Goal: Transaction & Acquisition: Purchase product/service

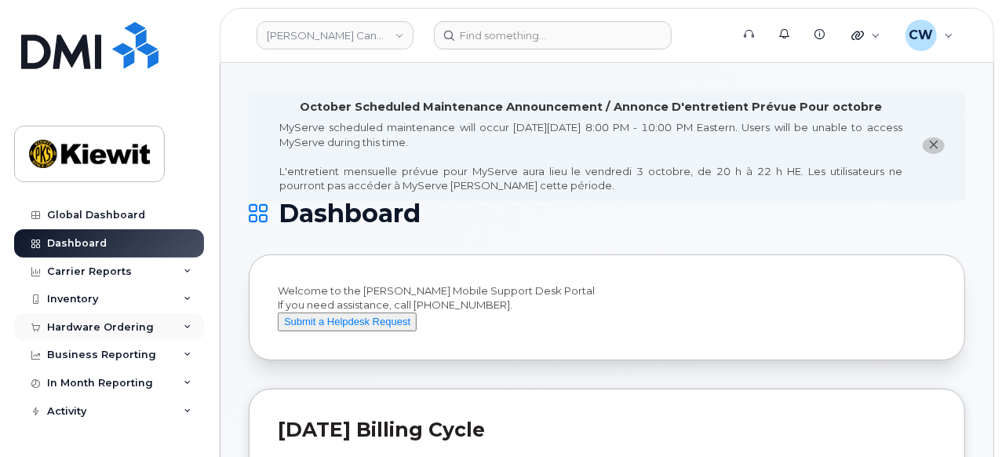
click at [117, 318] on div "Hardware Ordering" at bounding box center [109, 327] width 190 height 28
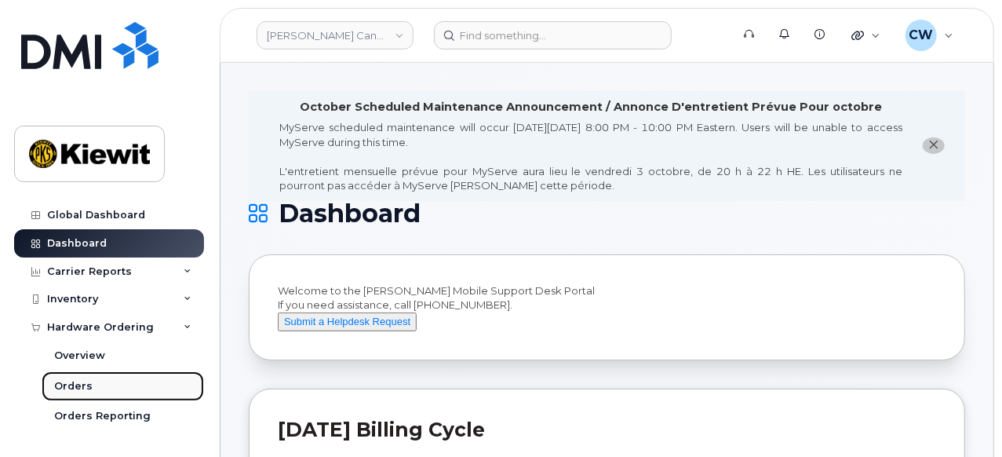
click at [82, 384] on div "Orders" at bounding box center [73, 386] width 38 height 14
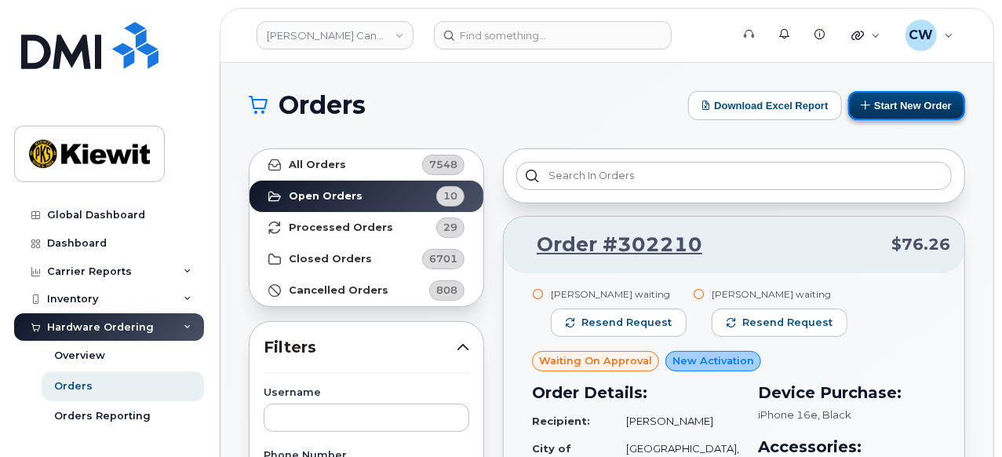
click at [870, 111] on button "Start New Order" at bounding box center [906, 105] width 117 height 29
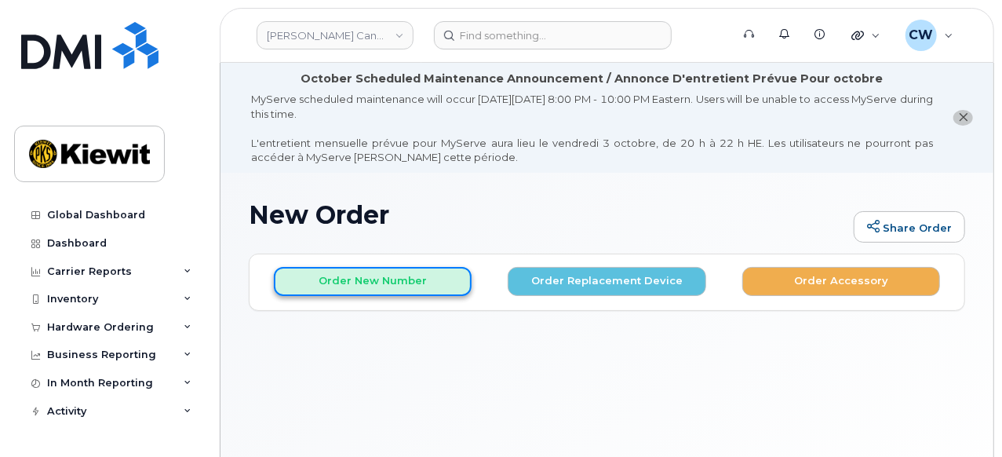
click at [351, 287] on button "Order New Number" at bounding box center [373, 281] width 198 height 29
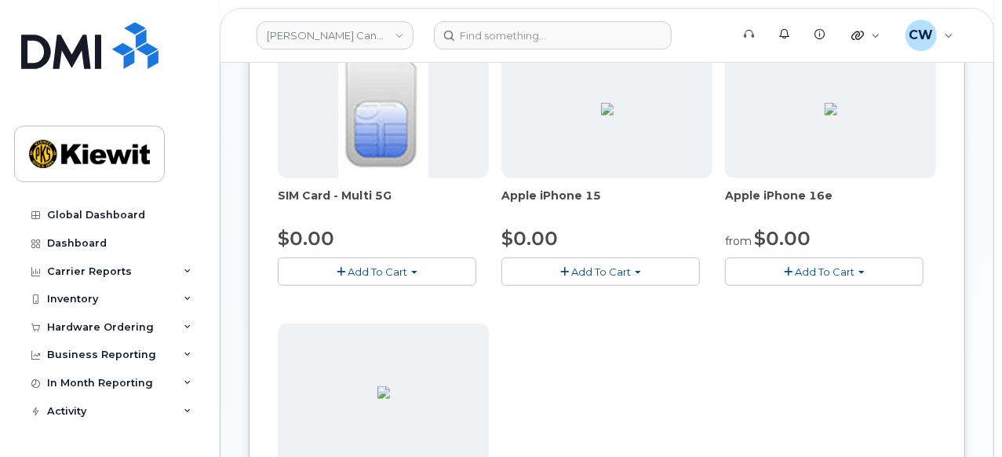
scroll to position [326, 0]
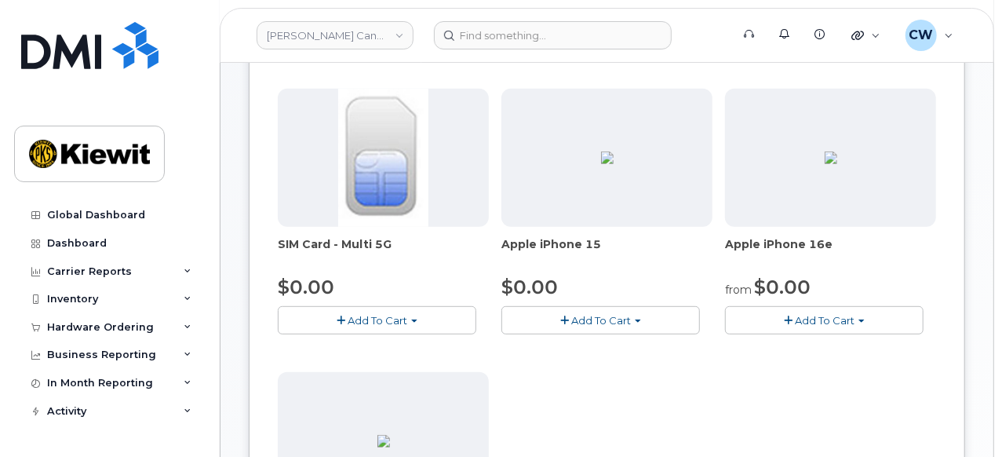
click at [825, 323] on span "Add To Cart" at bounding box center [825, 320] width 60 height 13
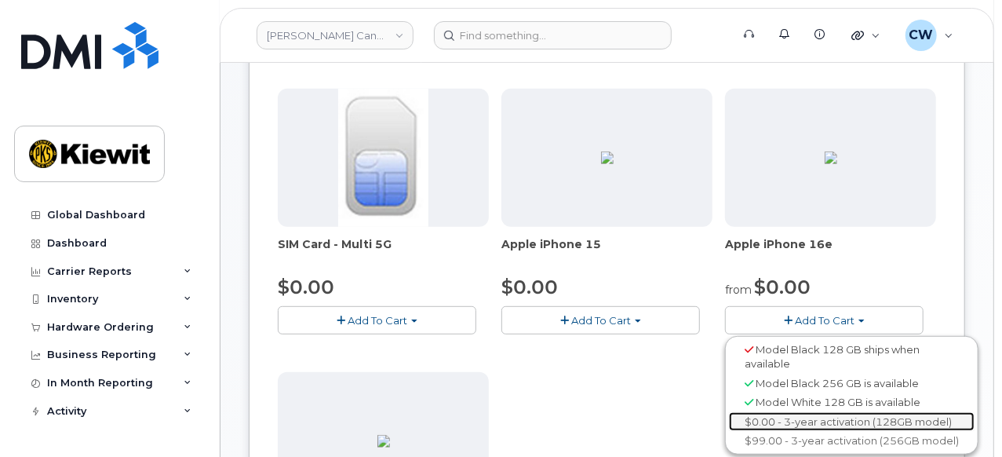
click at [746, 419] on link "$0.00 - 3-year activation (128GB model)" at bounding box center [852, 422] width 246 height 20
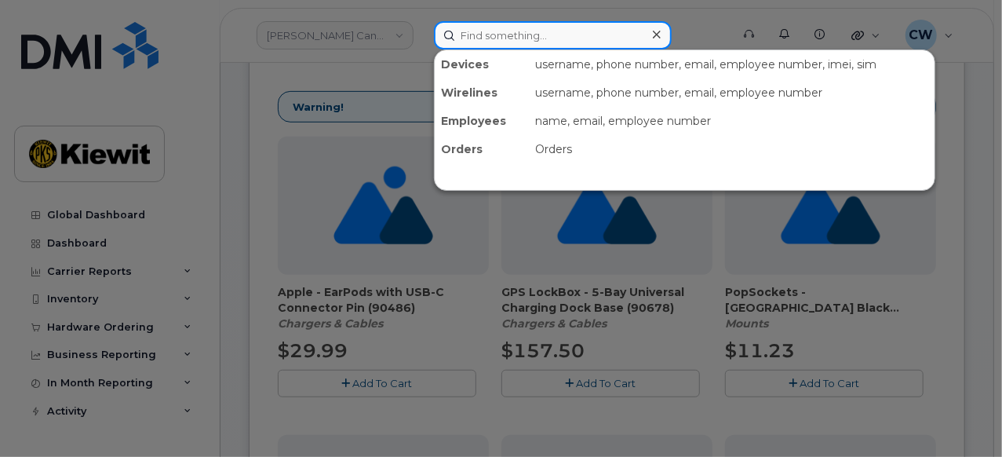
click at [512, 38] on input at bounding box center [553, 35] width 238 height 28
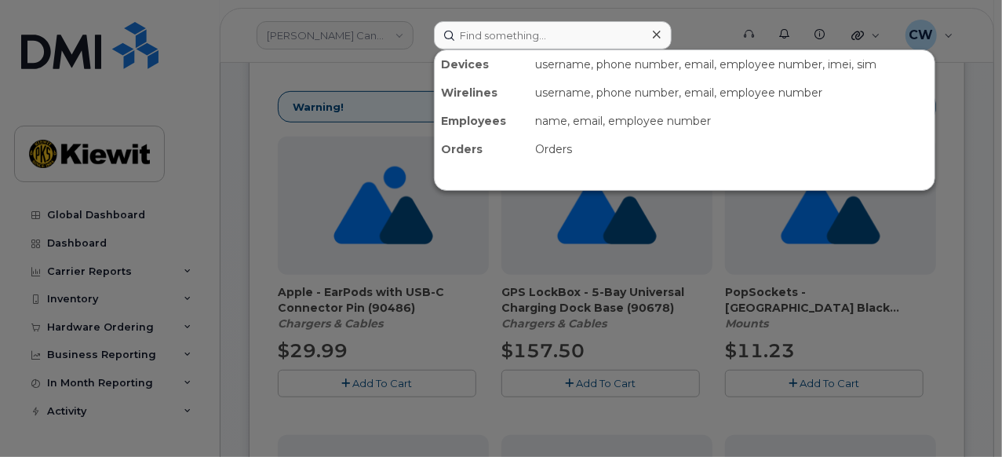
click at [266, 148] on div at bounding box center [501, 228] width 1002 height 457
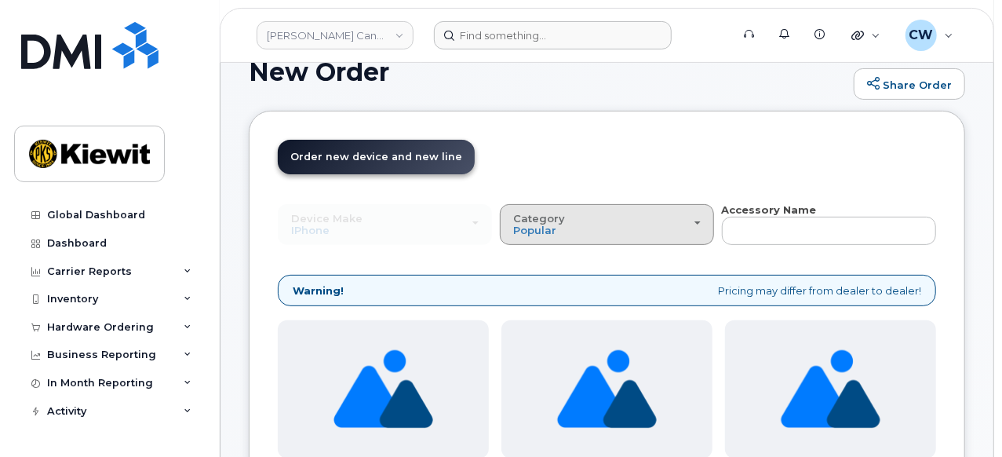
scroll to position [108, 0]
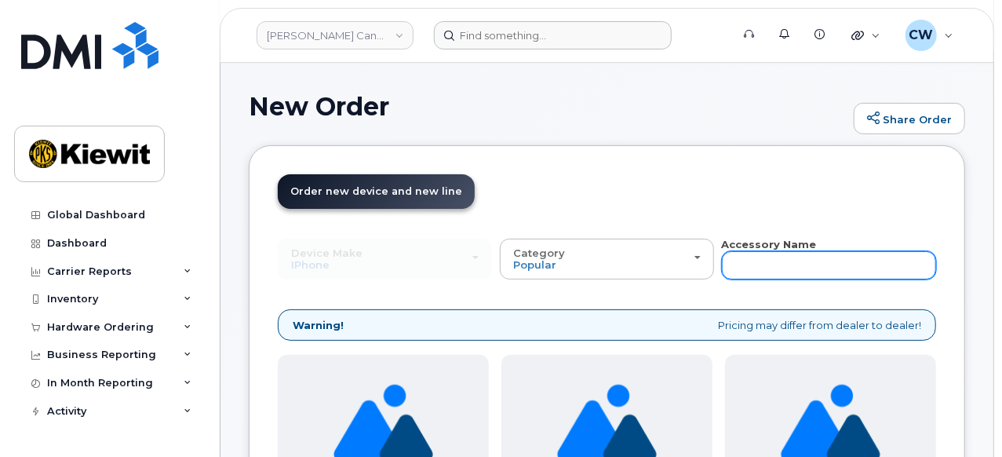
click at [787, 268] on input "text" at bounding box center [829, 265] width 214 height 28
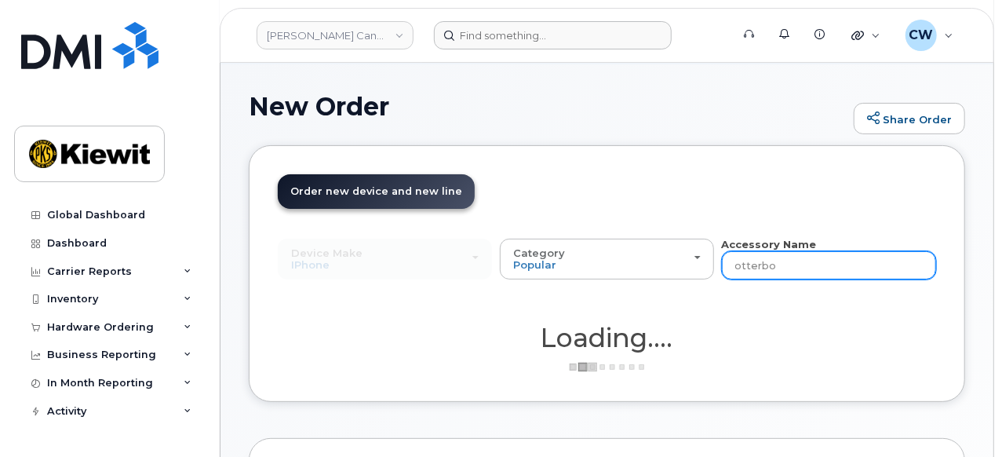
type input "otterbox"
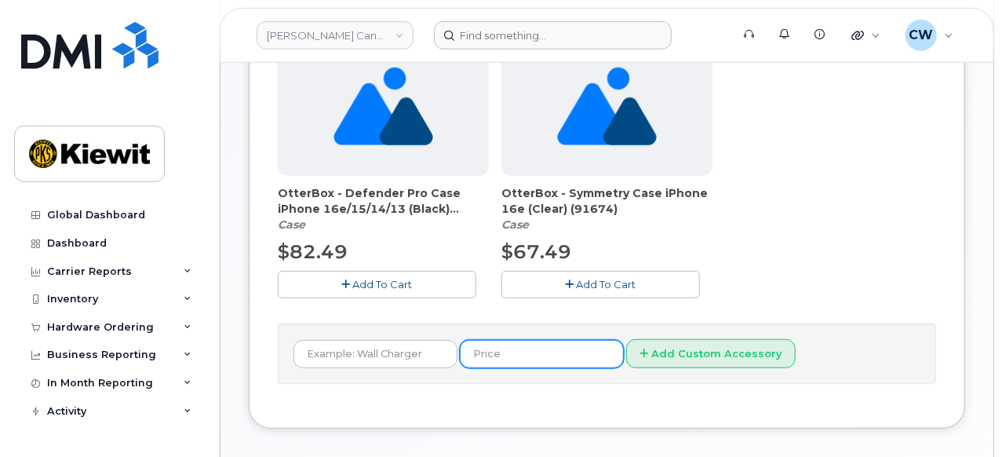
scroll to position [435, 0]
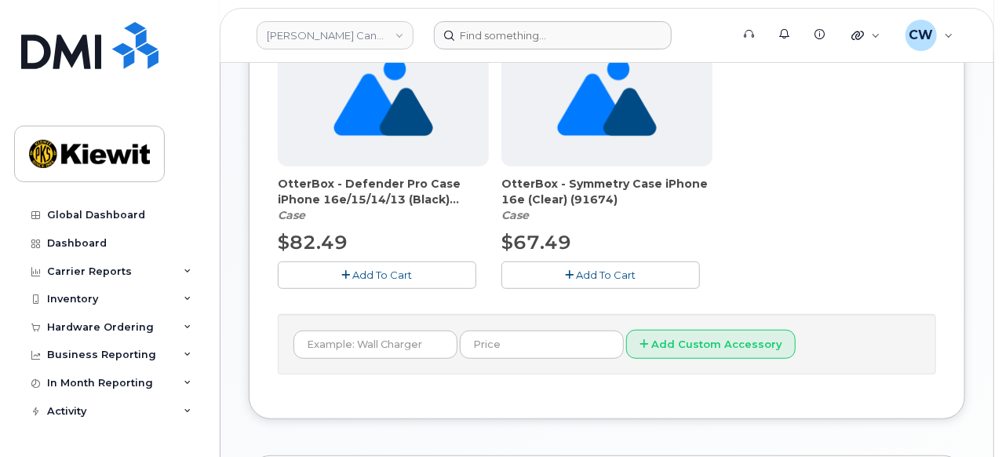
click at [578, 265] on button "Add To Cart" at bounding box center [600, 274] width 199 height 27
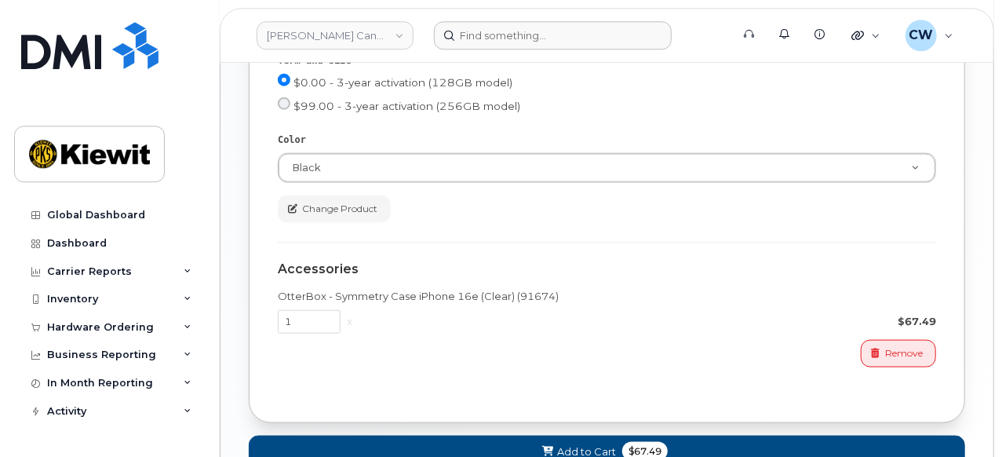
scroll to position [979, 0]
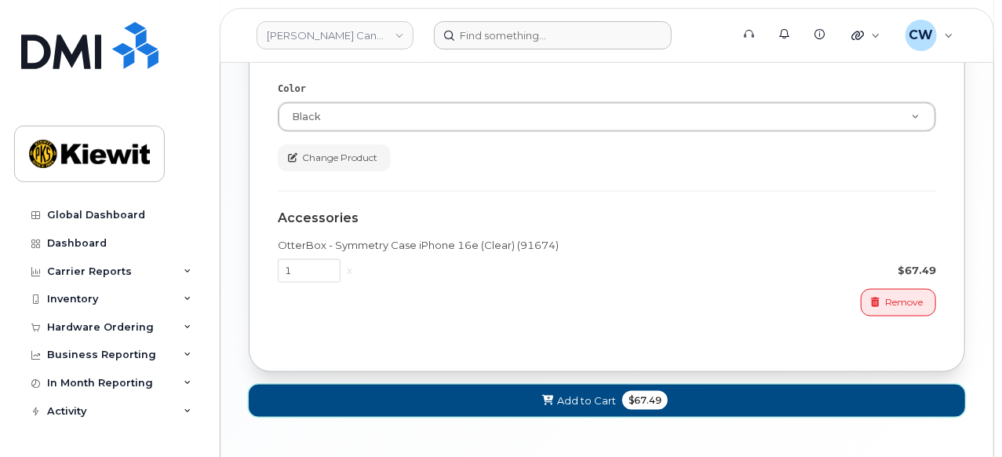
click at [625, 398] on span "$67.49" at bounding box center [645, 400] width 46 height 19
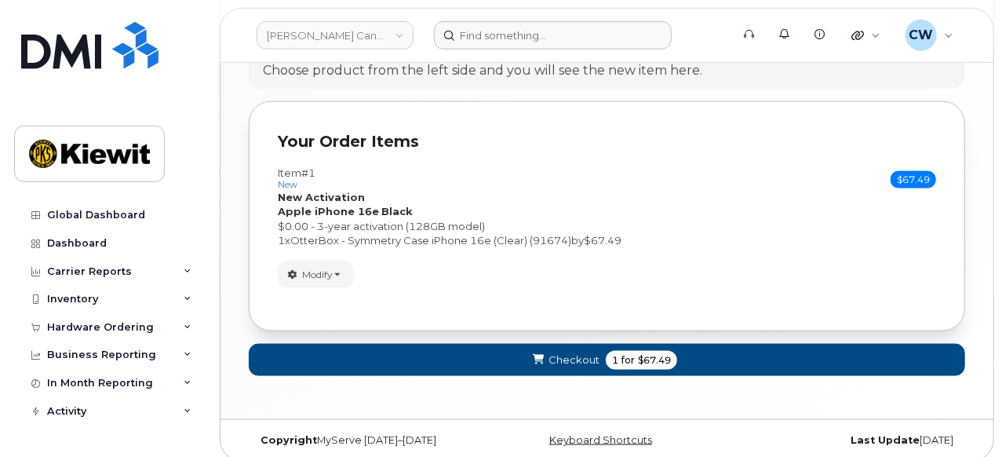
scroll to position [1032, 0]
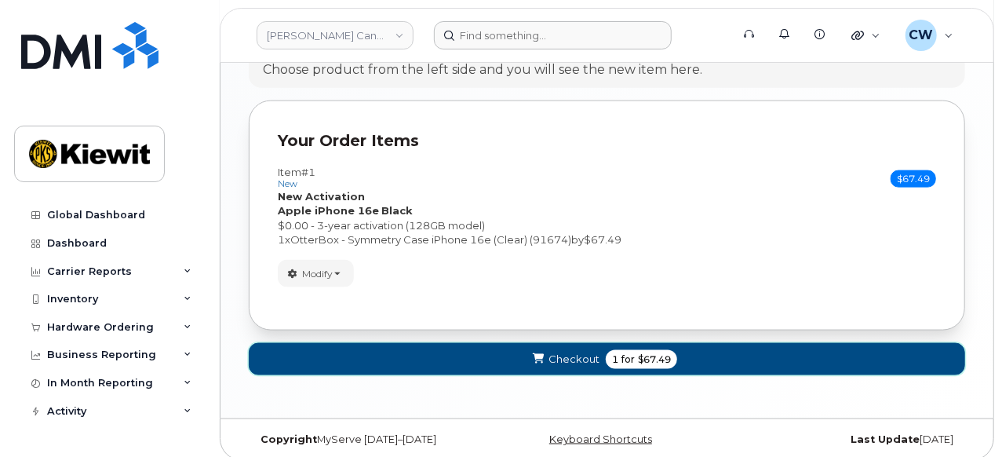
click at [592, 359] on span "Checkout" at bounding box center [573, 359] width 51 height 15
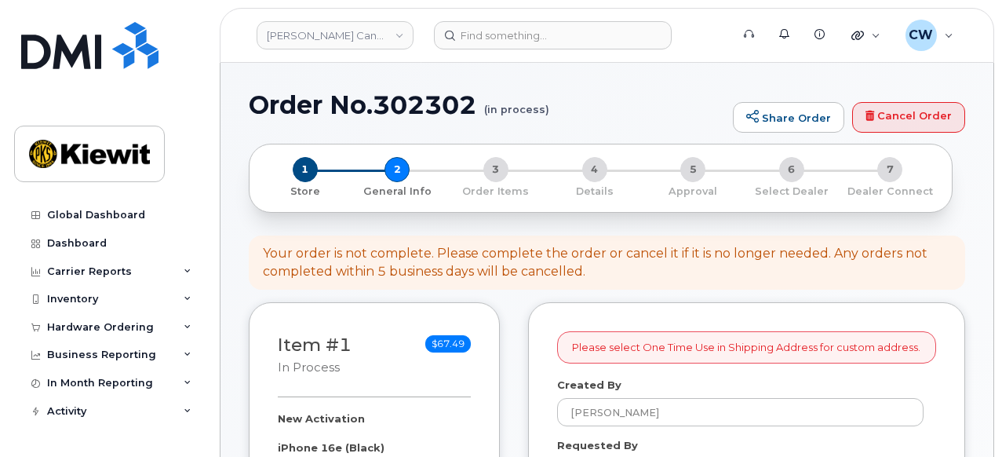
select select
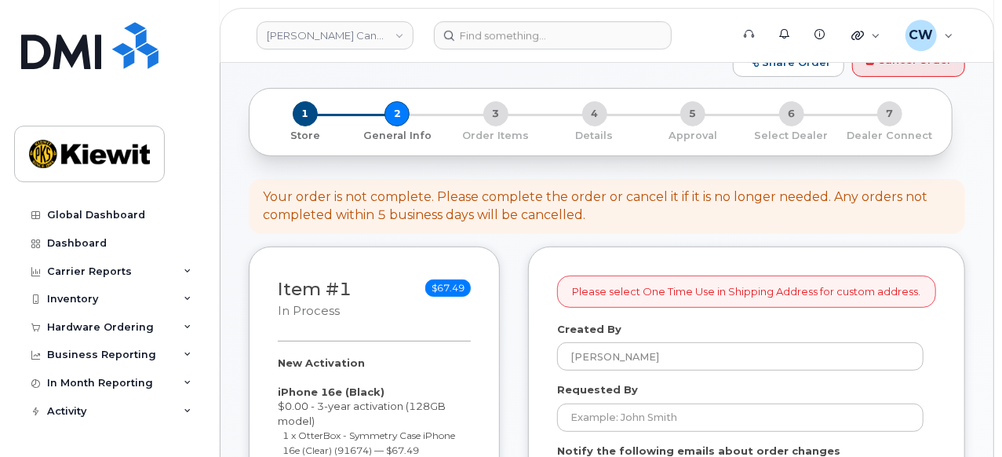
scroll to position [217, 0]
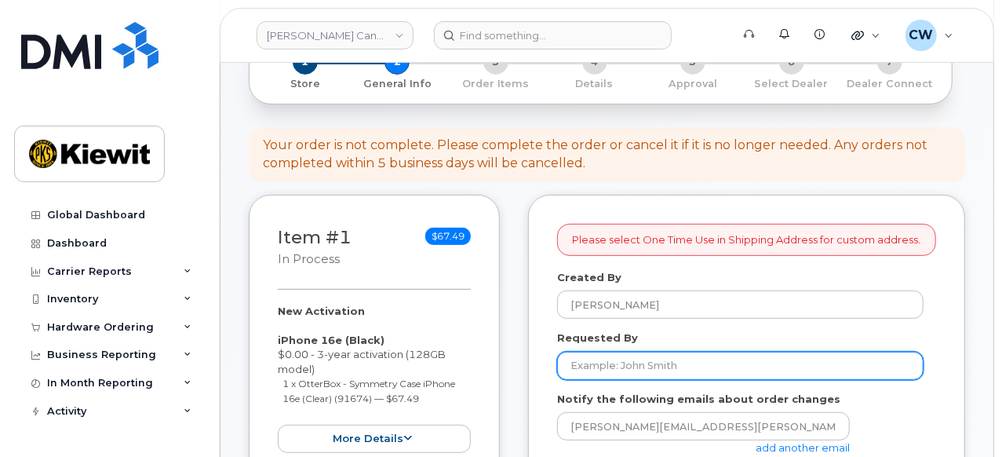
click at [589, 359] on input "Requested By" at bounding box center [740, 366] width 366 height 28
paste input "[PERSON_NAME].[PERSON_NAME]"
type input "[PERSON_NAME].[PERSON_NAME]"
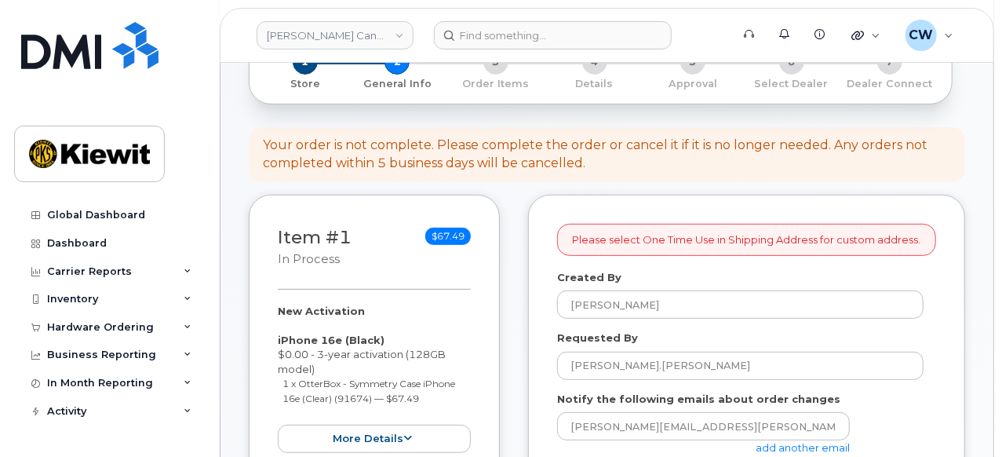
click at [680, 337] on div "Requested By Allen.Hwang" at bounding box center [746, 354] width 379 height 49
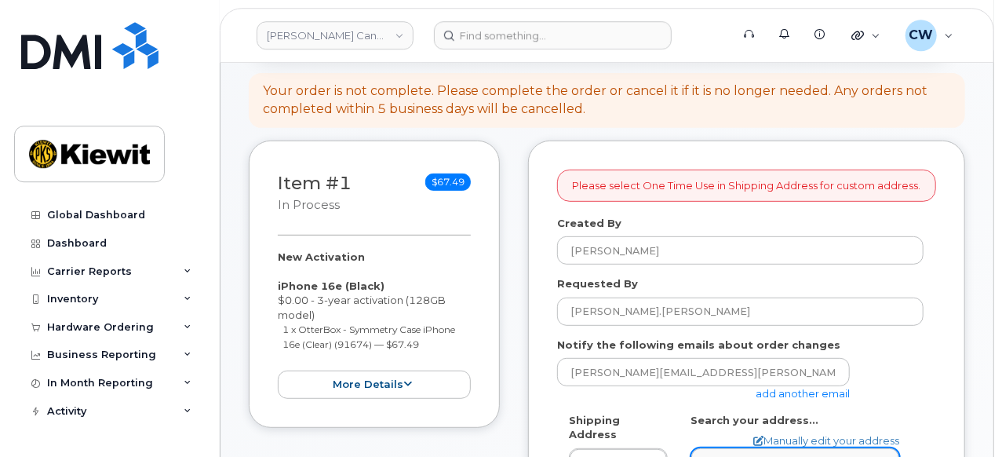
scroll to position [326, 0]
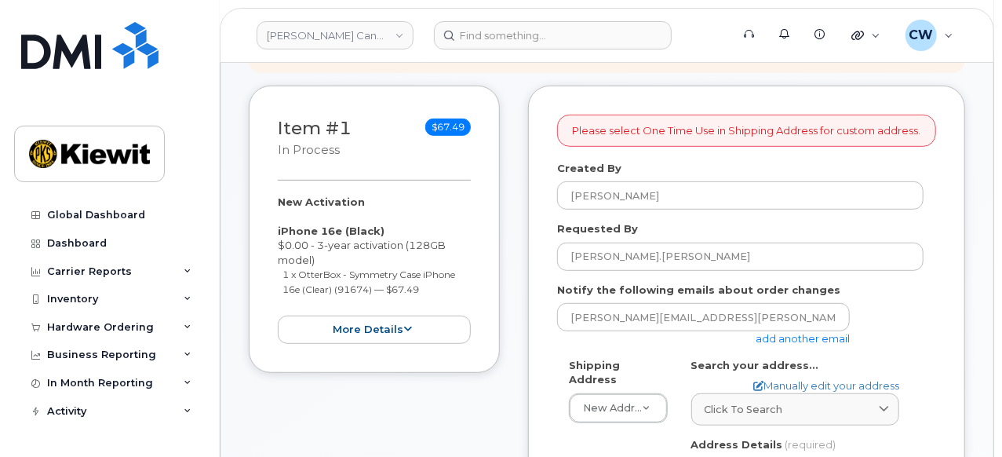
click at [782, 340] on link "add another email" at bounding box center [803, 338] width 94 height 13
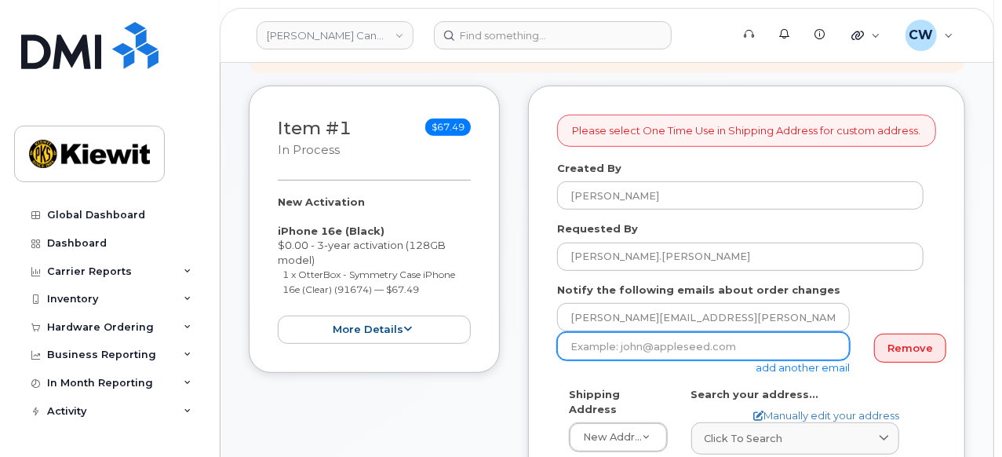
click at [628, 342] on input "email" at bounding box center [703, 346] width 293 height 28
paste input "Mary.Stein"
type input "[PERSON_NAME][EMAIL_ADDRESS][PERSON_NAME][PERSON_NAME][DOMAIN_NAME]"
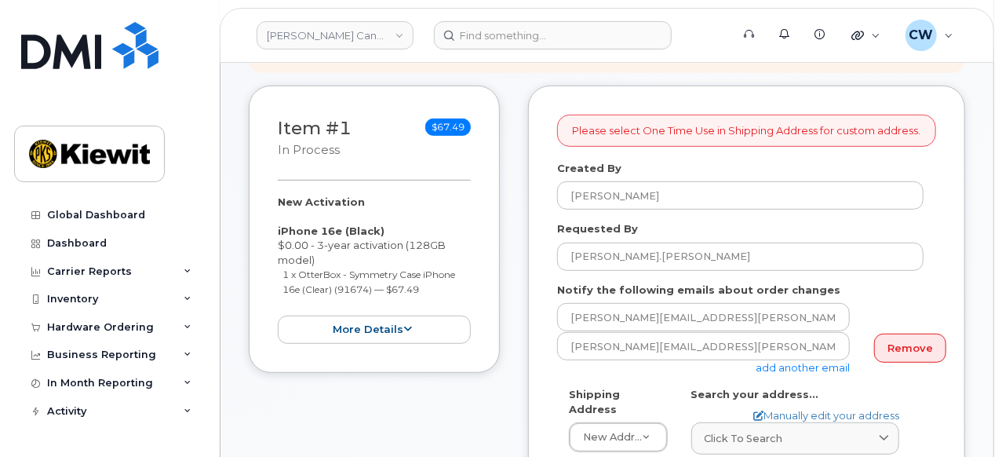
click at [578, 370] on div "Mary.Stein@kiewit.com add another email" at bounding box center [709, 353] width 305 height 43
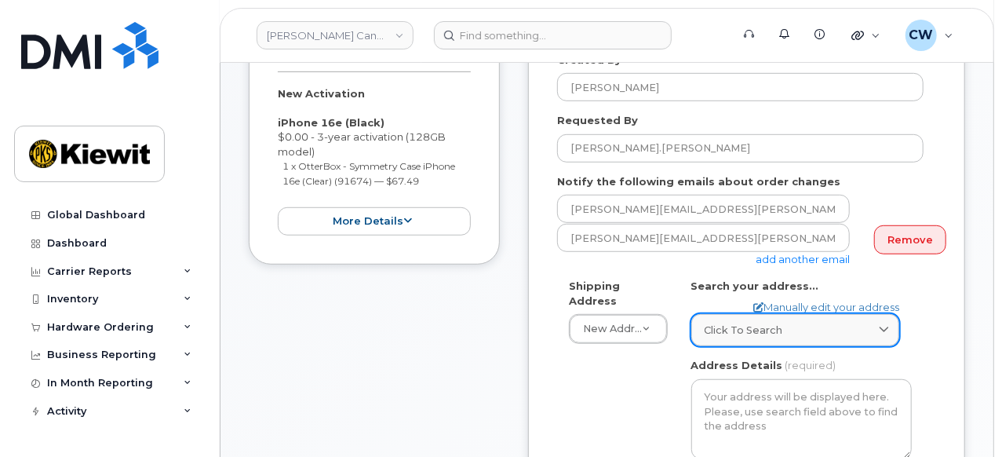
click at [754, 332] on span "Click to search" at bounding box center [744, 329] width 78 height 15
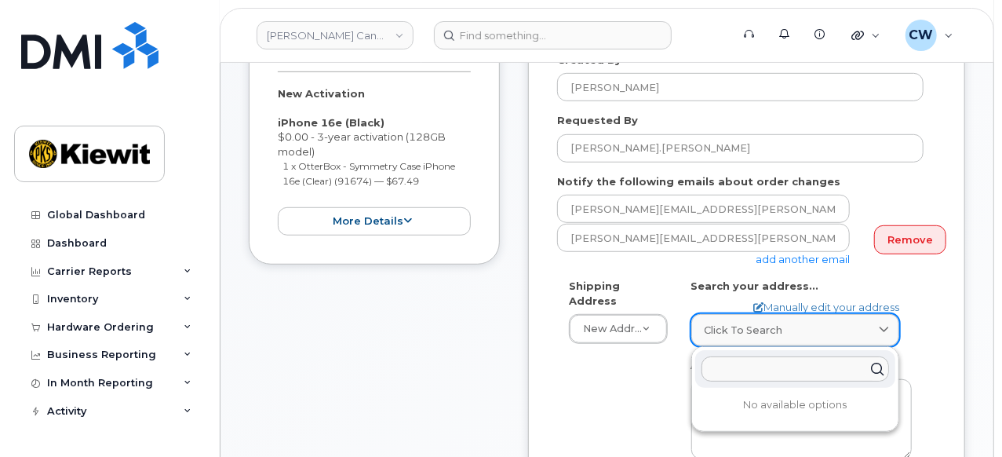
paste input "1950 Brigantine Drive, Coquitlam, BC V3K 7B5"
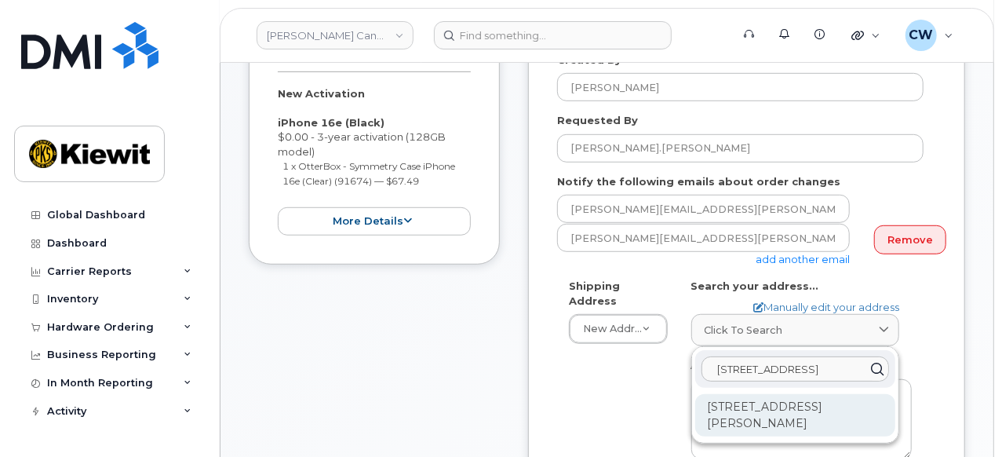
type input "1950 Brigantine Drive, Coquitlam, BC V3K 7B5"
click at [779, 425] on div "1950 Brigantine Dr Coquitlam BC V3K 7B5" at bounding box center [795, 415] width 200 height 42
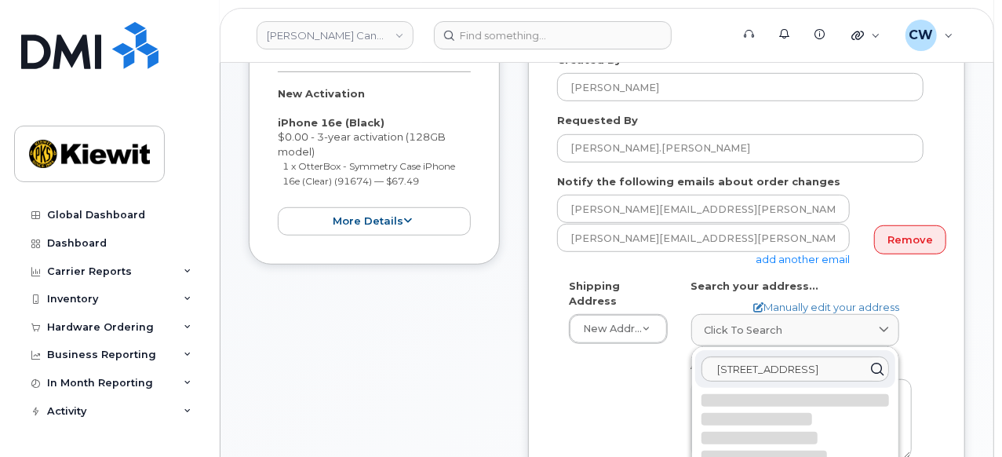
select select
type textarea "1950 Brigantine Dr COQUITLAM BC V3K 7B5 CANADA"
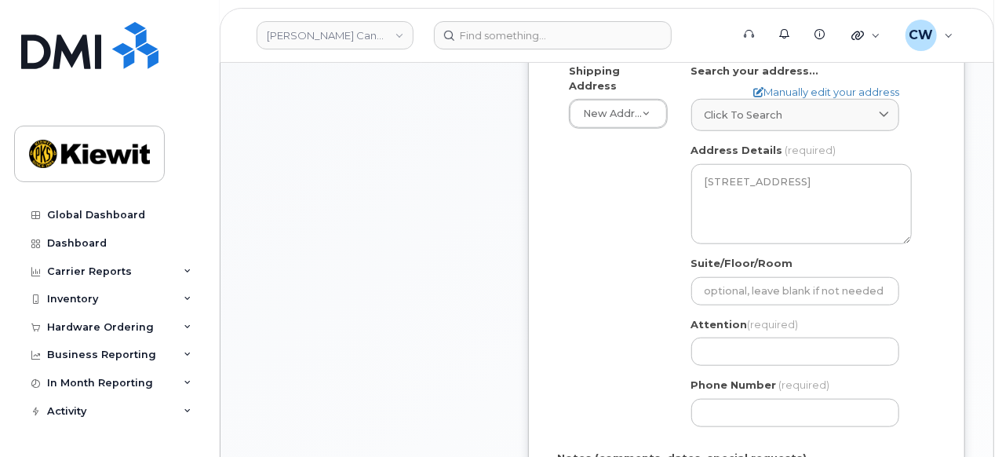
scroll to position [653, 0]
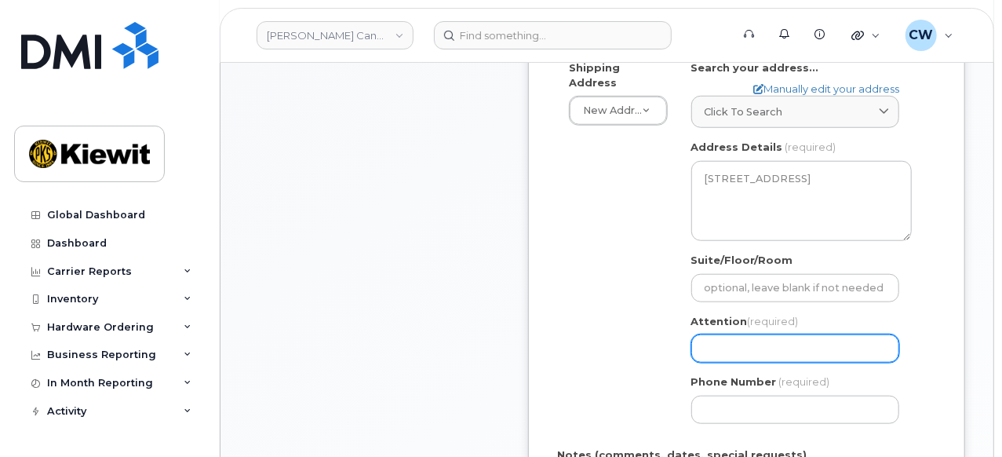
click at [718, 354] on input "Attention (required)" at bounding box center [795, 348] width 208 height 28
select select
type input "A"
select select
type input "Al"
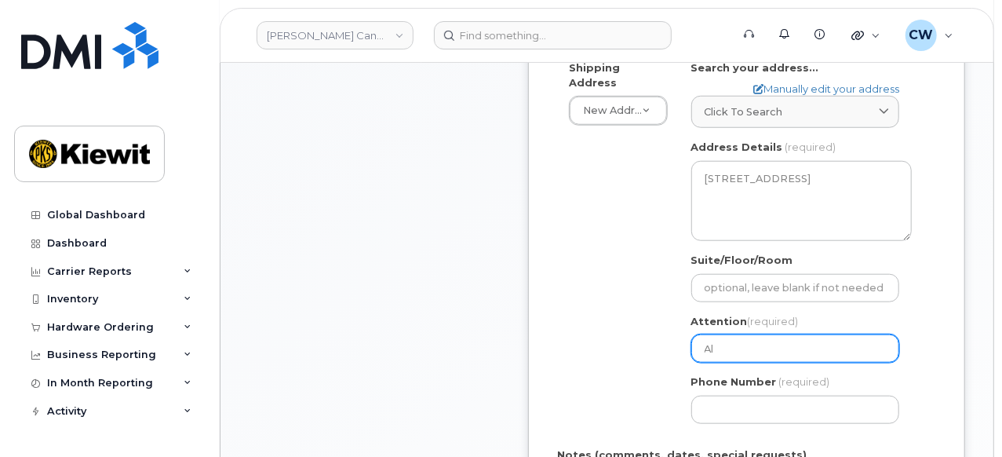
select select
type input "All"
select select
type input "Alle"
select select
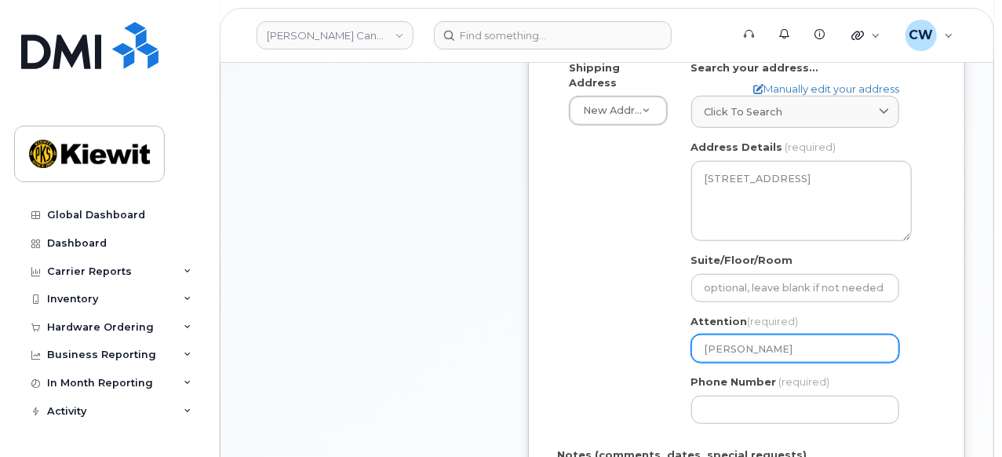
type input "Allen"
select select
type input "Allen H"
select select
type input "Allen Hw"
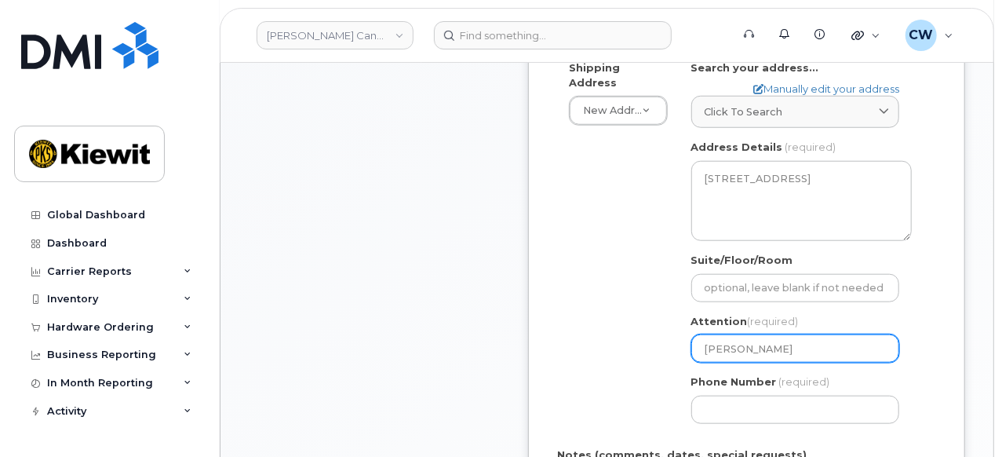
select select
type input "Allen Hwa"
select select
type input "Allen Hwan"
select select
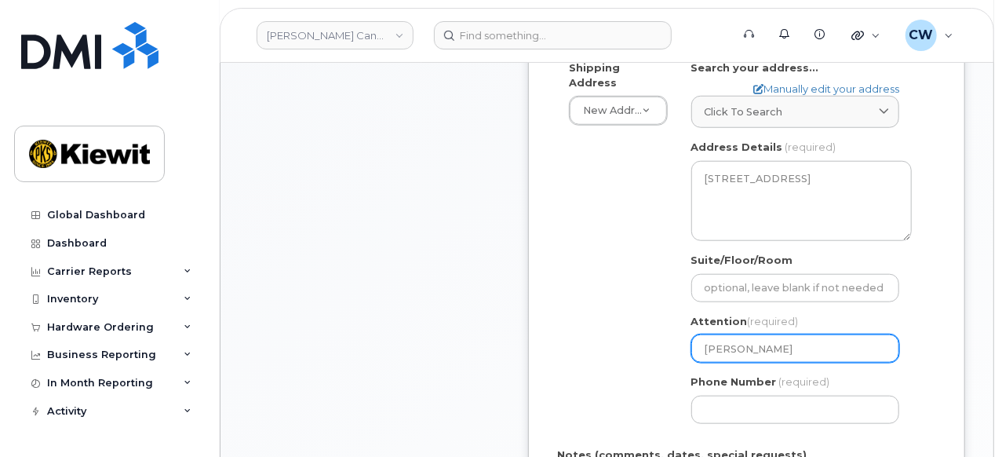
type input "Allen Hwang"
select select
type input "Allen Hwang a"
select select
type input "Allen Hwang an"
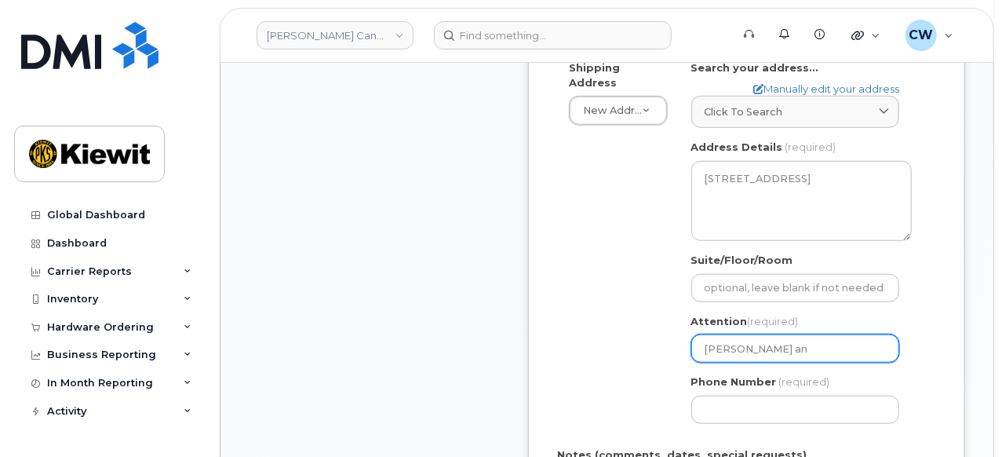
select select
type input "Allen Hwang and"
select select
type input "Allen Hwang and S"
select select
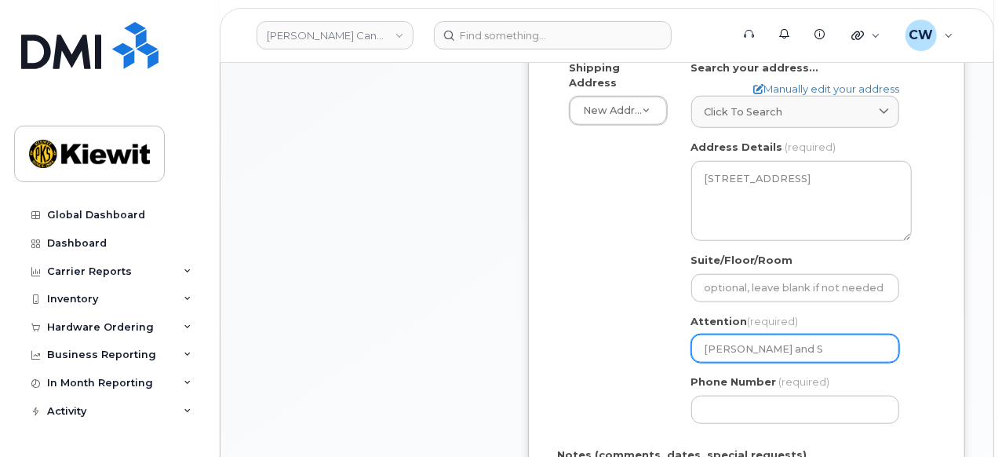
type input "Allen Hwang and Sh"
select select
type input "Allen Hwang and Shi"
select select
type input "Allen Hwang and Shin"
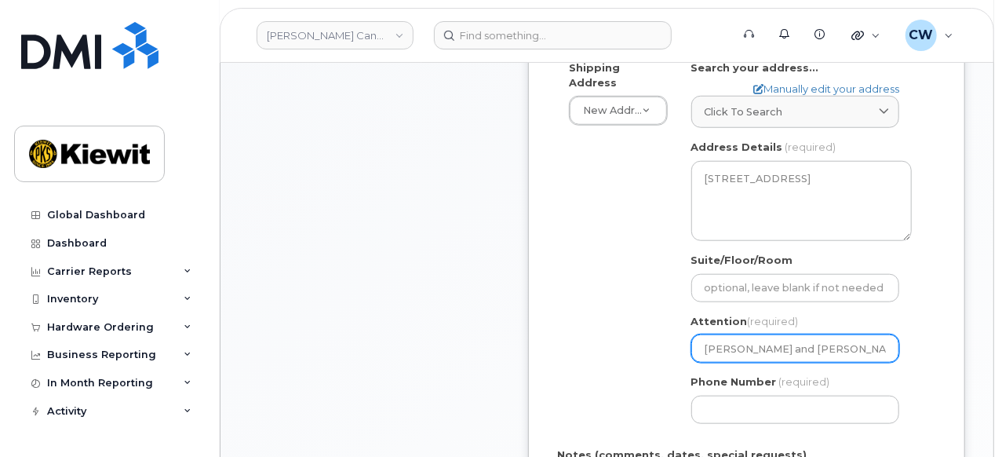
select select
type input "Allen Hwang and Shinj"
select select
type input "Allen Hwang and Shinja"
select select
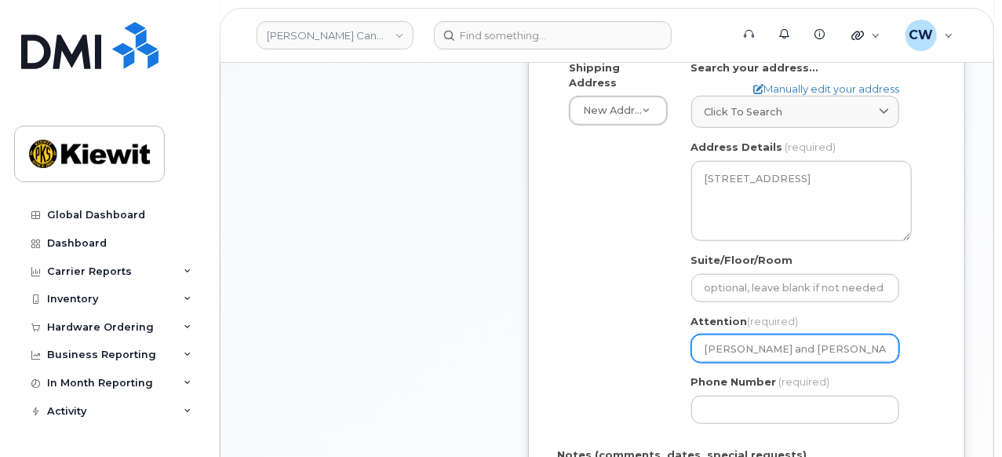
type input "Allen Hwang and Shinjan"
select select
type input "Allen Hwang and Shinjan S"
select select
type input "Allen Hwang and Shinjan Si"
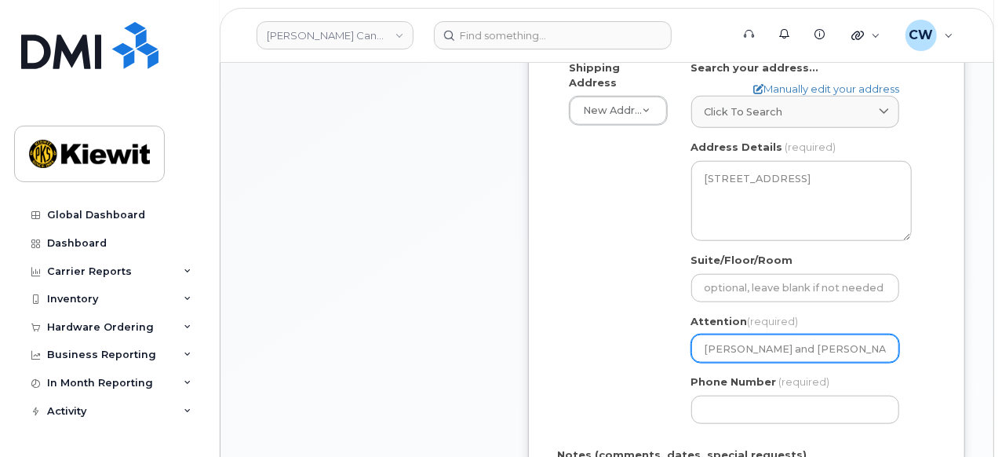
select select
type input "Allen Hwang and Shinjan Sik"
select select
type input "Allen Hwang and Shinjan Sikd"
select select
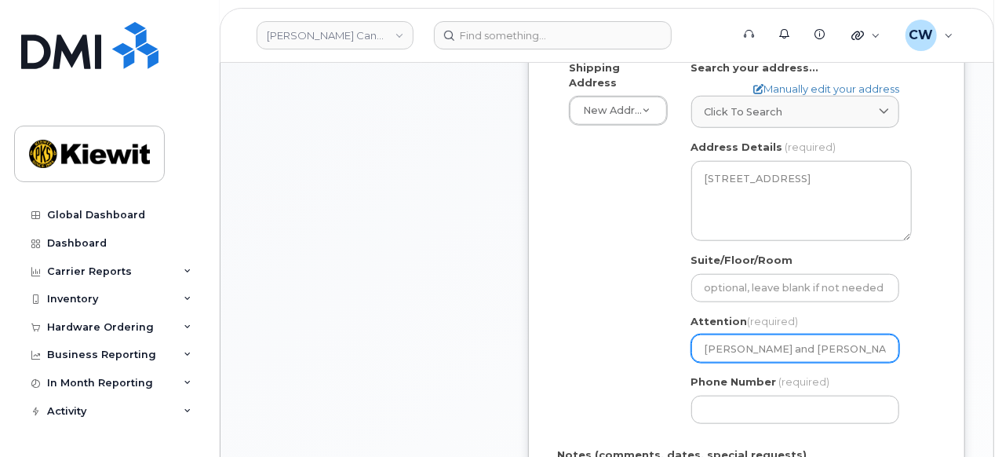
type input "Allen Hwang and Shinjan Sikda"
select select
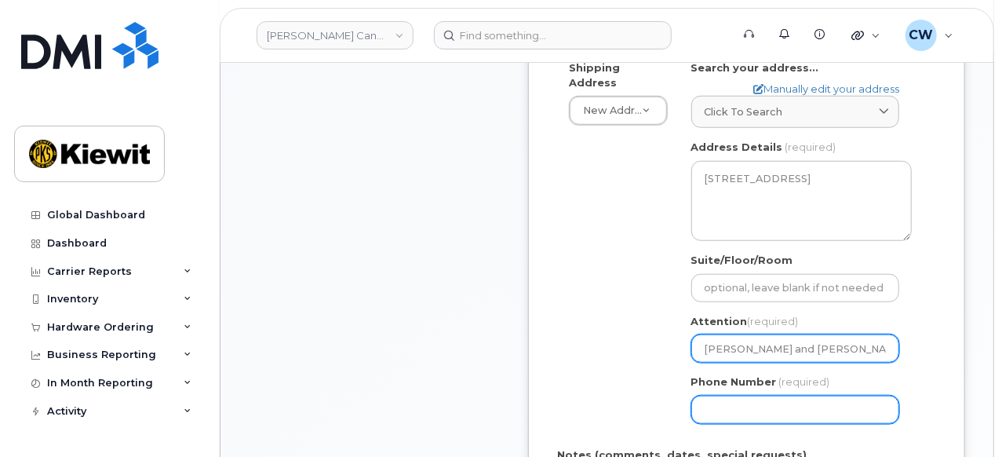
type input "[PERSON_NAME] and [PERSON_NAME]"
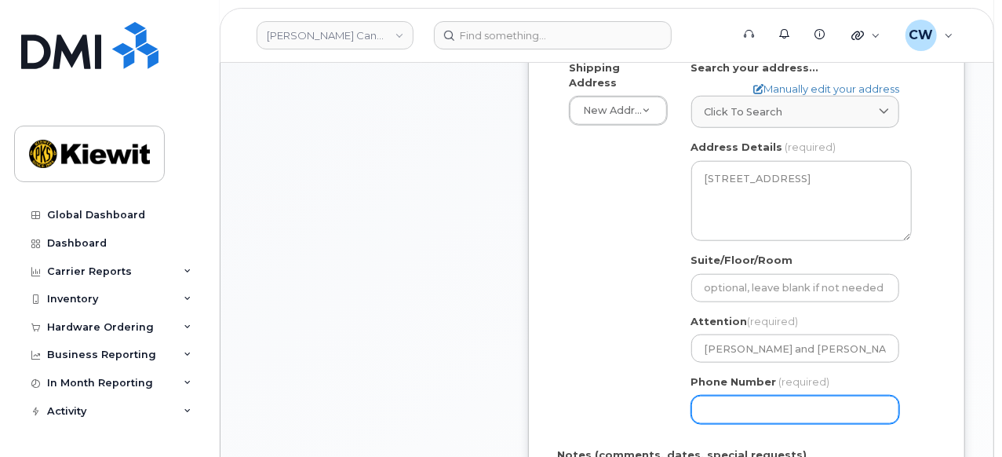
click at [782, 406] on input "Phone Number" at bounding box center [795, 409] width 208 height 28
type input "877772770"
select select
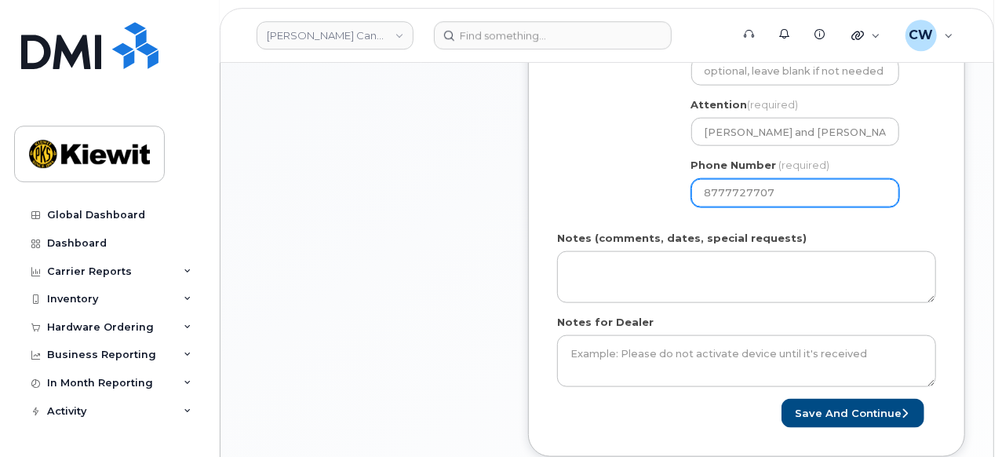
scroll to position [870, 0]
type input "8777727707"
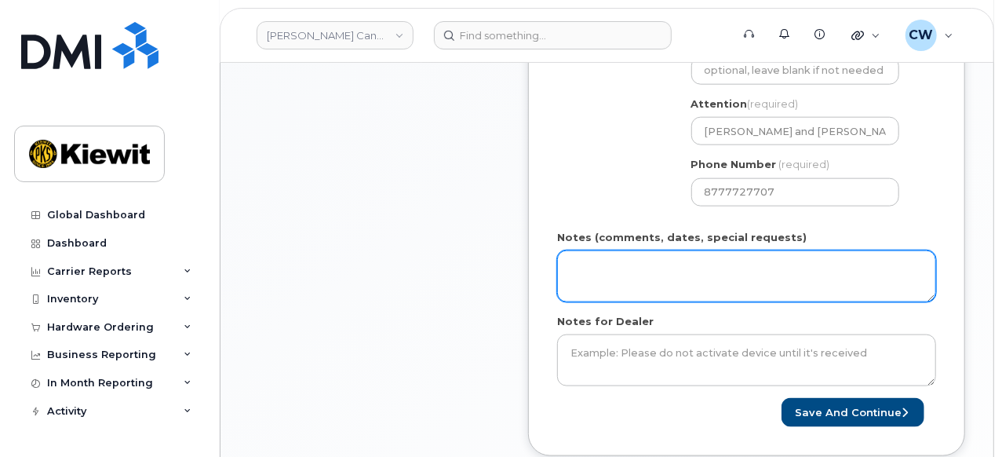
click at [641, 282] on textarea "Notes (comments, dates, special requests)" at bounding box center [746, 276] width 379 height 52
click at [592, 279] on textarea "Please ship ASAP" at bounding box center [746, 276] width 379 height 52
paste textarea "2025-10-14"
click at [607, 285] on textarea "Please ship ASAP start date: 2025-10-14" at bounding box center [746, 276] width 379 height 52
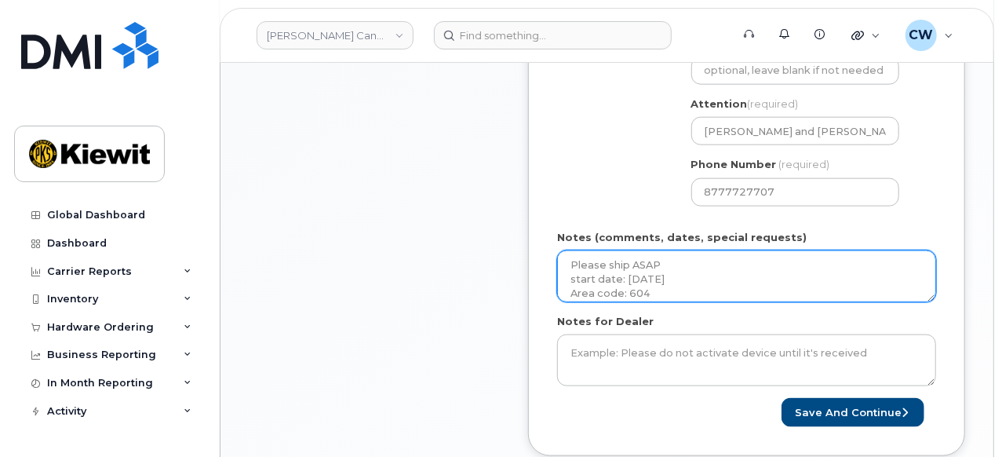
type textarea "Please ship ASAP start date: [DATE] Area code: 604"
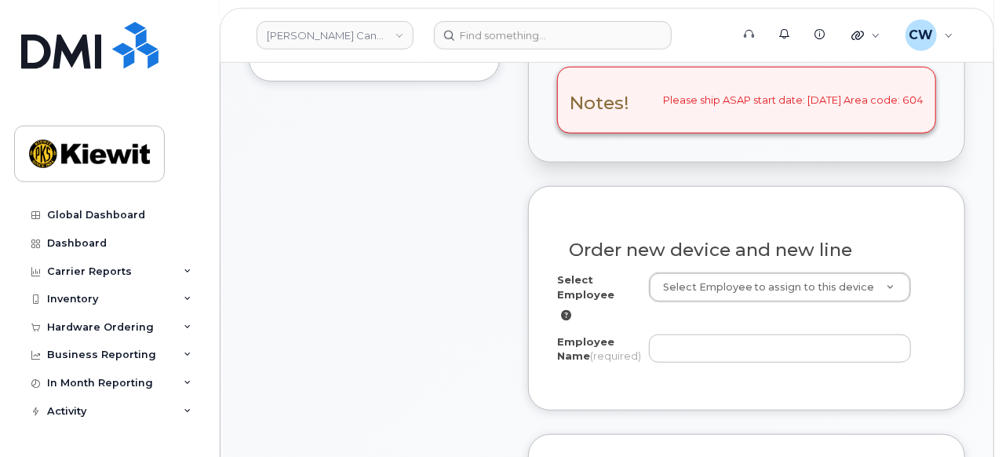
scroll to position [653, 0]
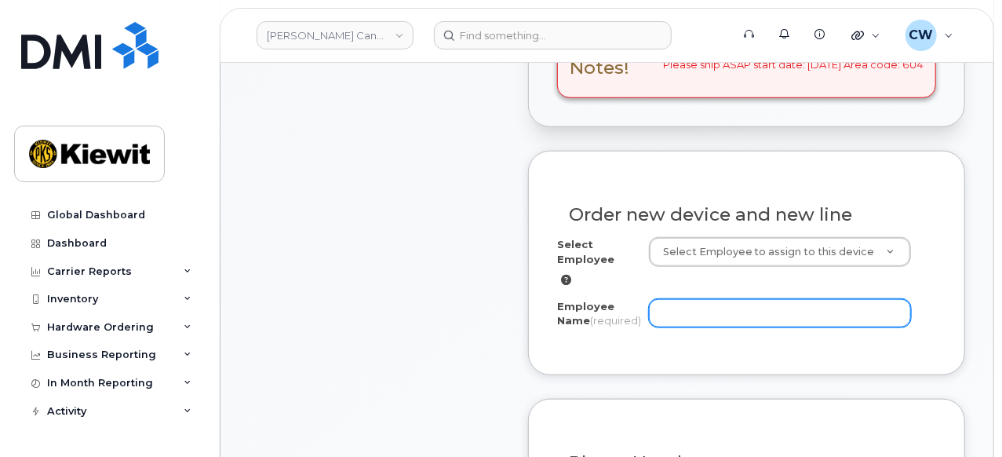
click at [677, 315] on input "Employee Name (required)" at bounding box center [780, 313] width 262 height 28
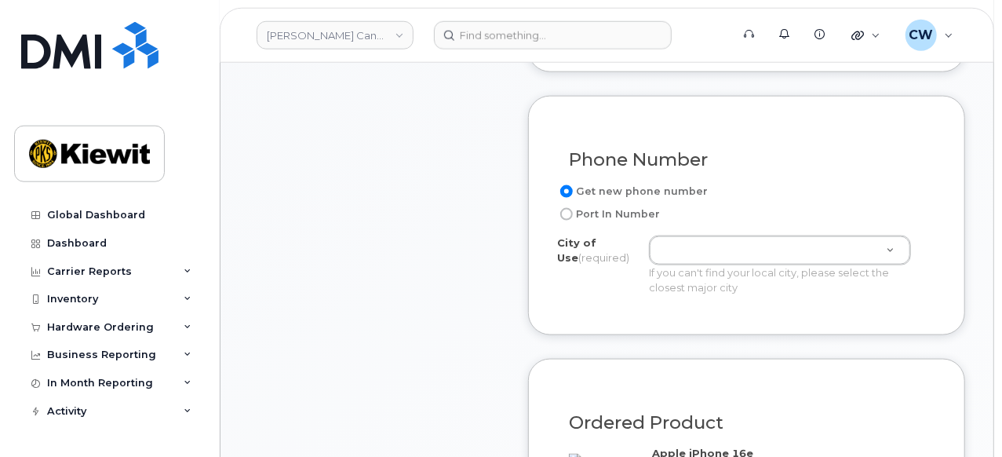
scroll to position [979, 0]
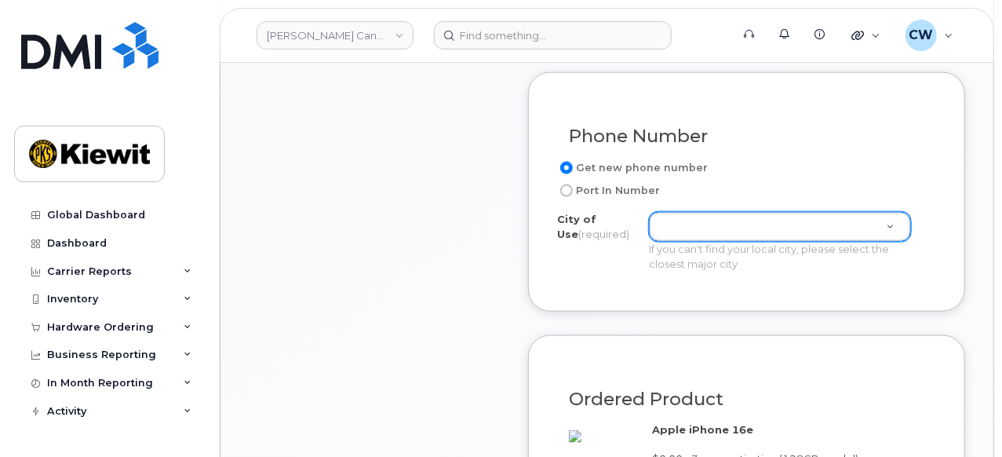
type input "Shinjan Sikdar"
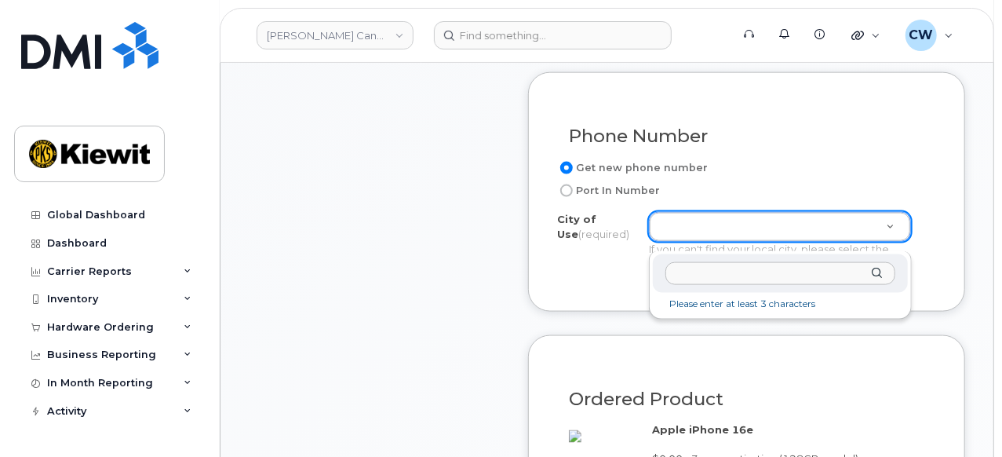
click at [669, 233] on body "[PERSON_NAME] Canada Inc Support Alerts Knowledge Base Quicklinks Suspend / Can…" at bounding box center [501, 448] width 1002 height 2855
drag, startPoint x: 718, startPoint y: 274, endPoint x: 631, endPoint y: 271, distance: 87.1
click at [665, 276] on input "Coquitlam" at bounding box center [780, 273] width 231 height 23
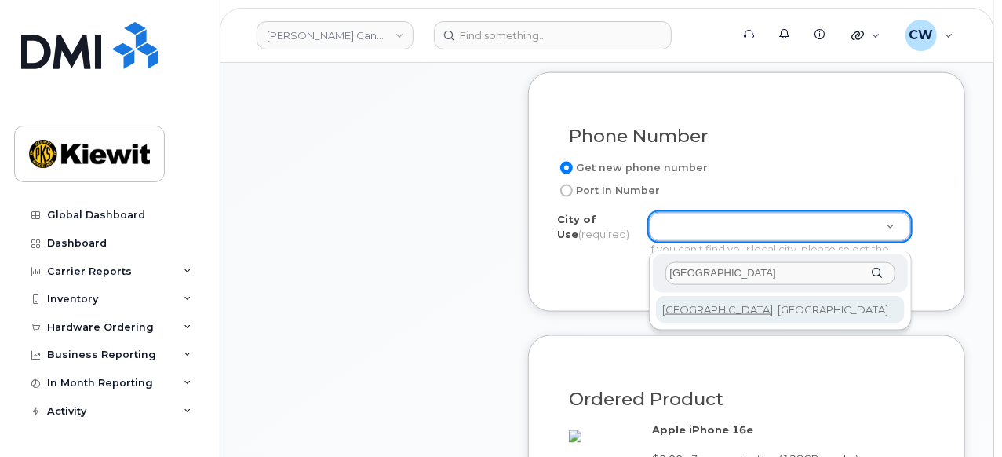
type input "Vancouver"
type input "964"
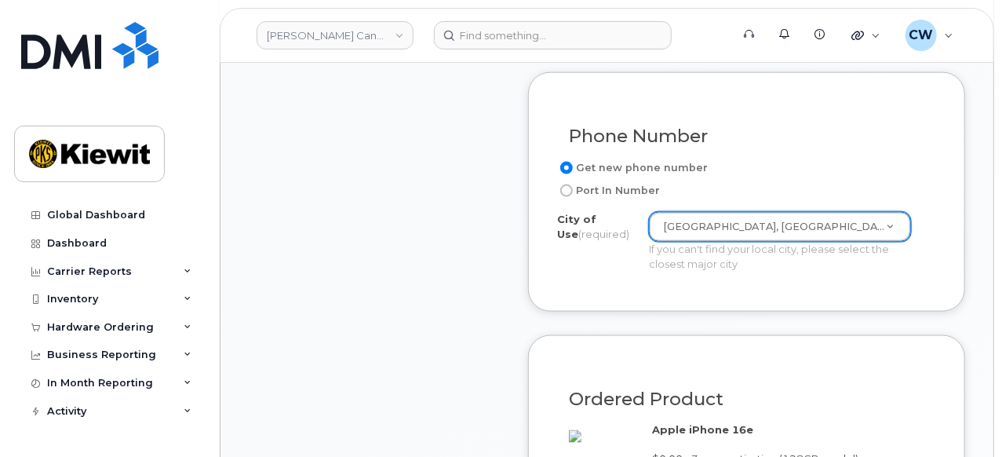
click at [603, 271] on div "City of Use (required) Vancouver, British Columbia 964 If you can't find your l…" at bounding box center [740, 241] width 366 height 59
click at [564, 301] on div "Phone Number Get new phone number Port In Number City of Use (required) Vancouv…" at bounding box center [746, 191] width 437 height 239
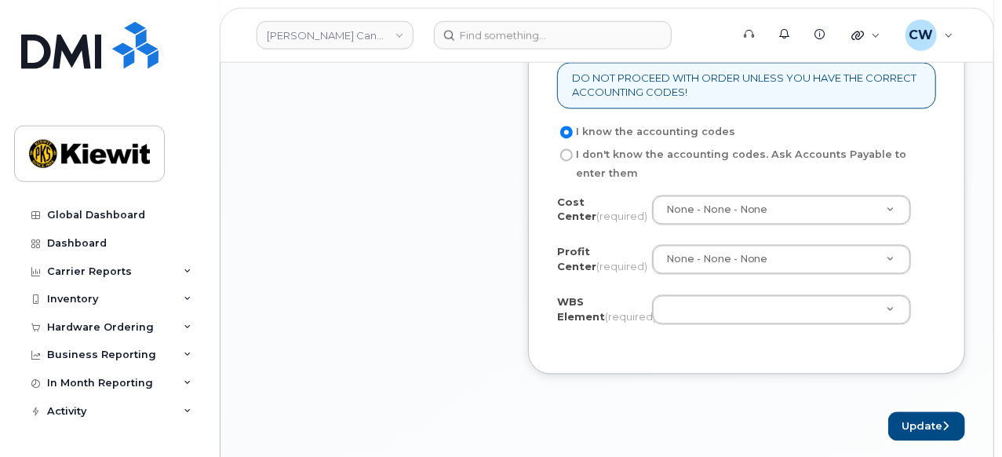
scroll to position [1523, 0]
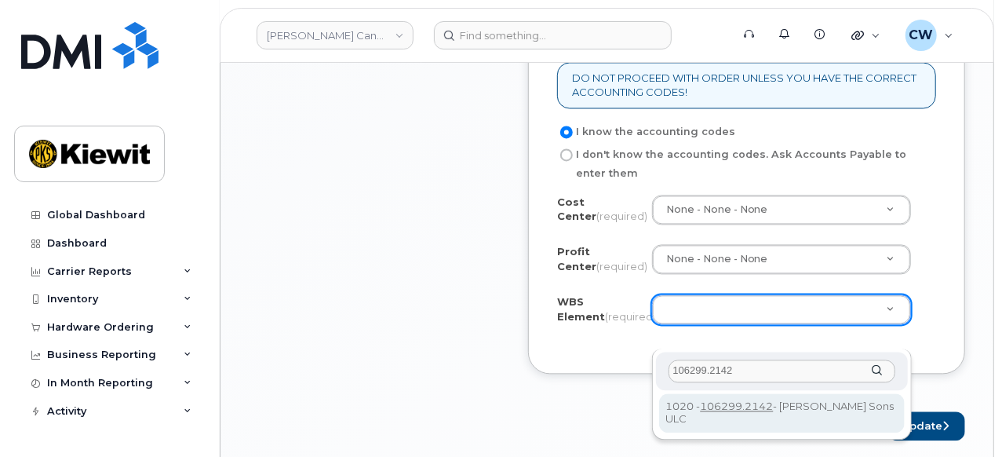
type input "106299.2142"
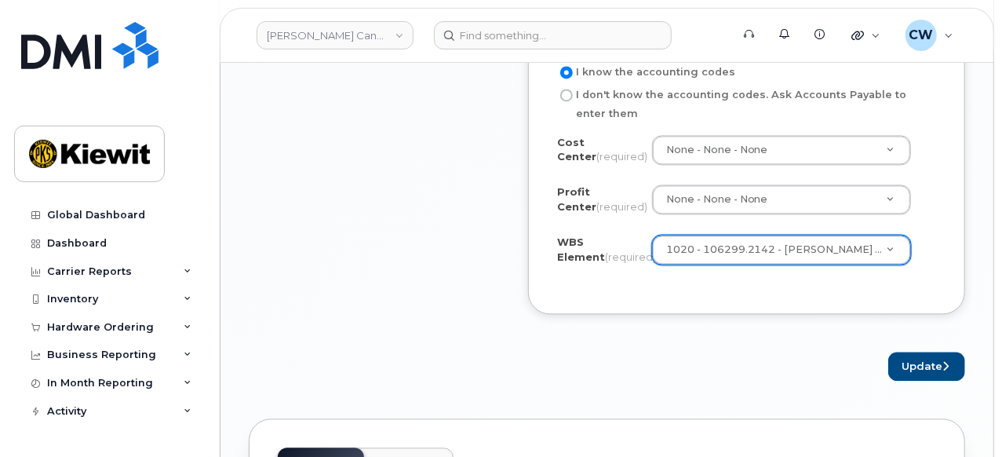
scroll to position [1632, 0]
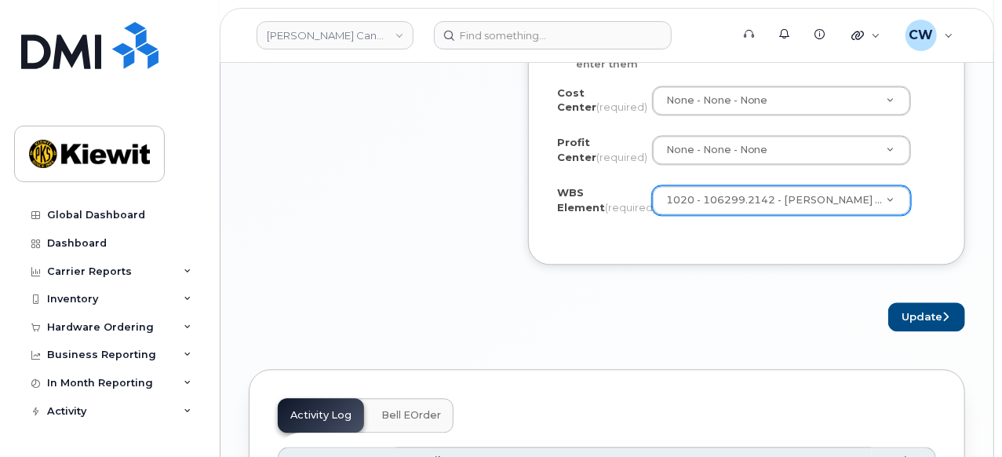
click at [908, 331] on button "Update" at bounding box center [926, 316] width 77 height 29
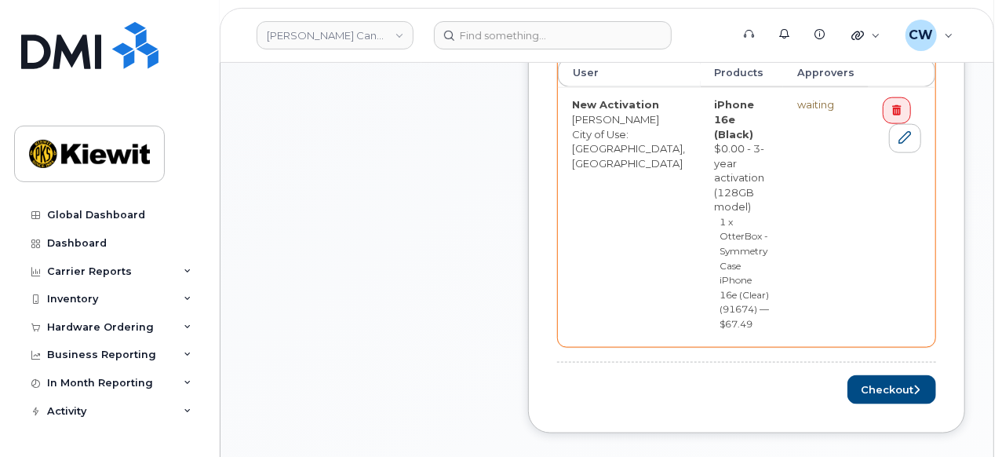
scroll to position [870, 0]
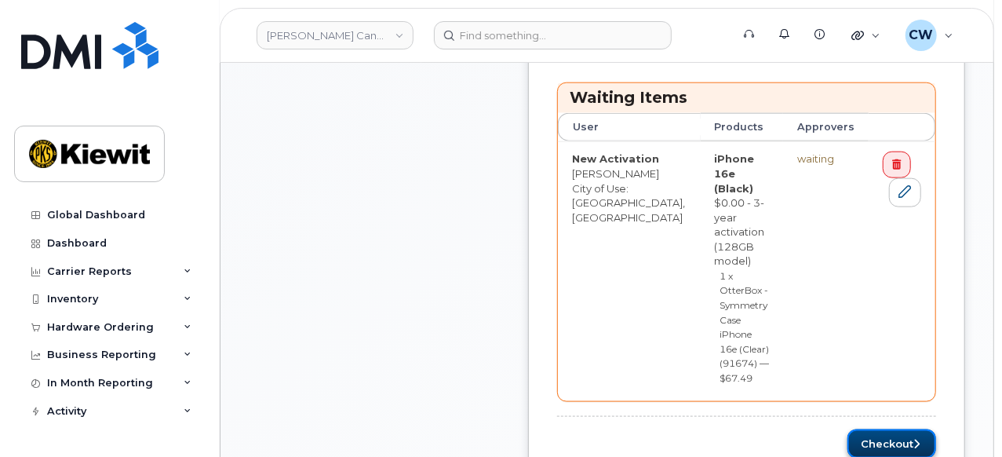
click at [878, 429] on button "Checkout" at bounding box center [891, 443] width 89 height 29
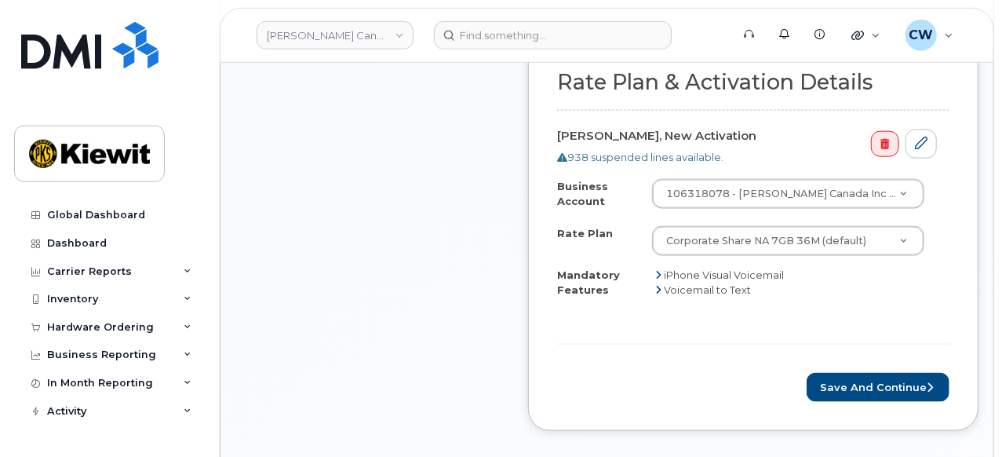
scroll to position [979, 0]
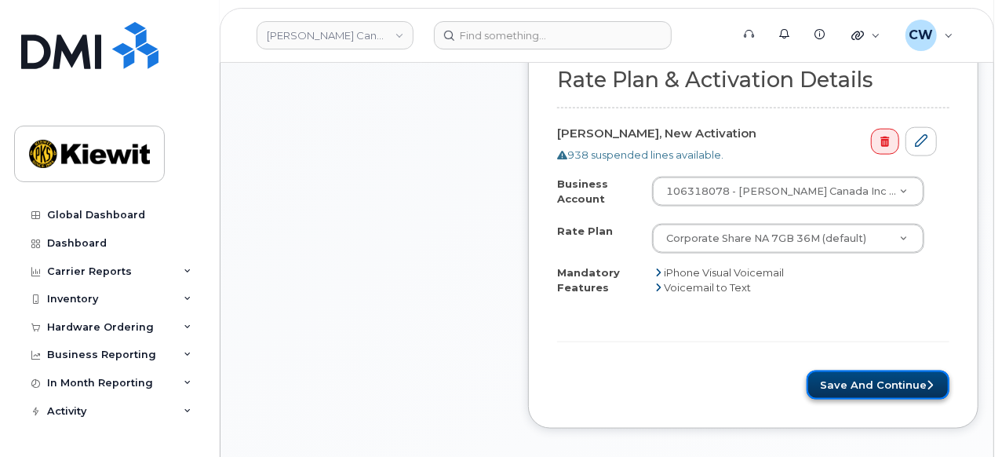
click at [850, 386] on button "Save and Continue" at bounding box center [878, 384] width 143 height 29
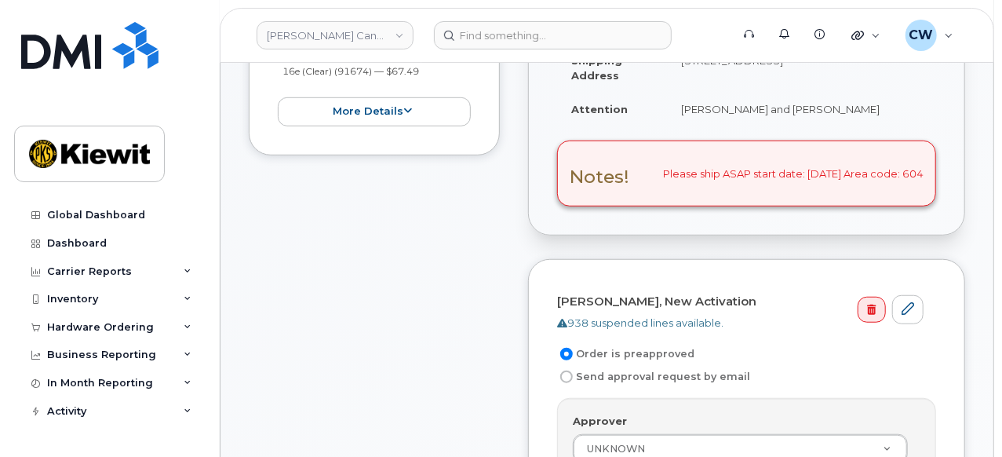
scroll to position [761, 0]
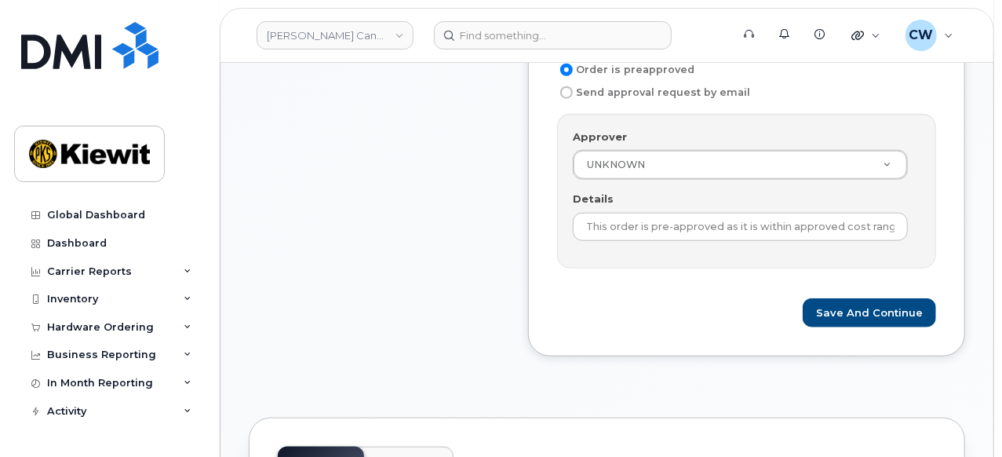
click at [603, 87] on label "Send approval request by email" at bounding box center [653, 92] width 193 height 19
click at [573, 87] on input "Send approval request by email" at bounding box center [566, 92] width 13 height 13
radio input "true"
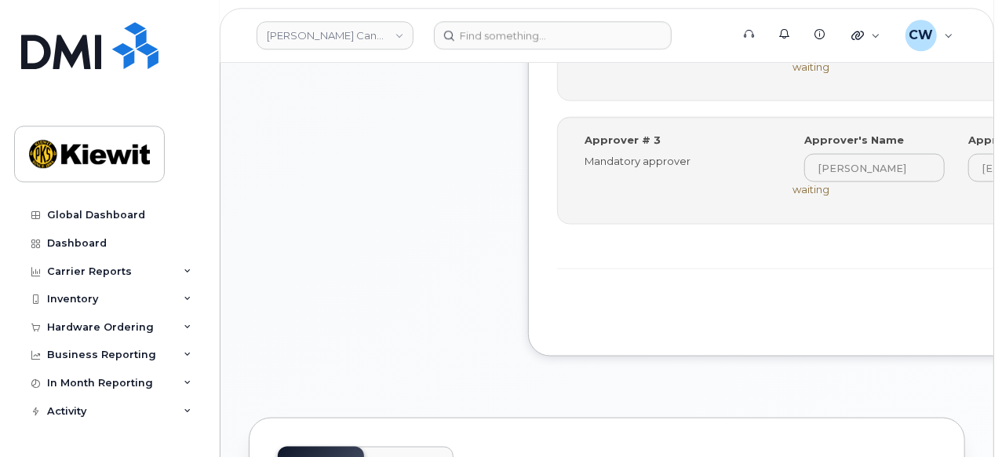
scroll to position [1087, 0]
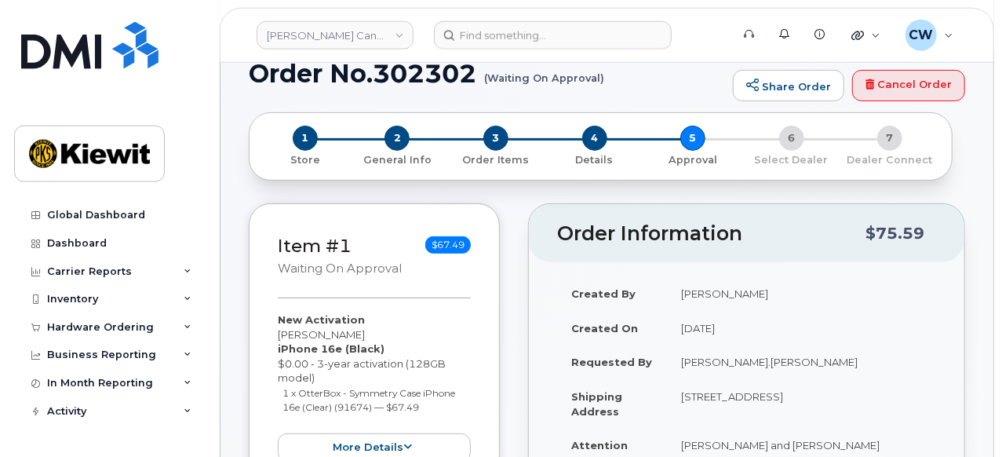
scroll to position [108, 0]
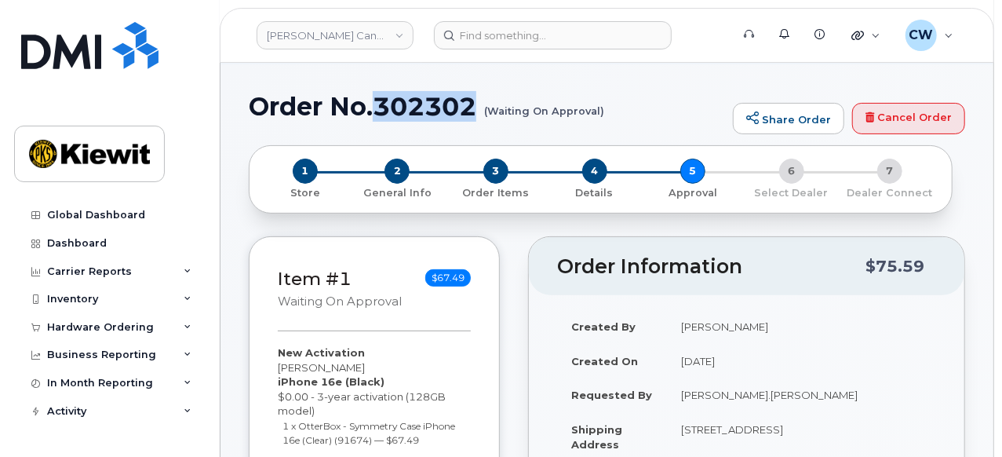
drag, startPoint x: 476, startPoint y: 104, endPoint x: 381, endPoint y: 96, distance: 96.0
click at [381, 96] on h1 "Order No.302302 (Waiting On Approval)" at bounding box center [487, 106] width 476 height 27
copy h1 "302302"
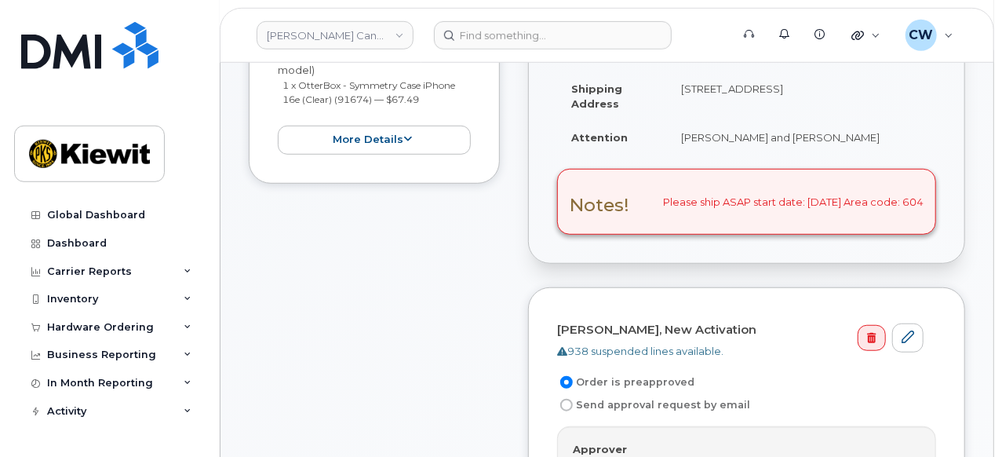
scroll to position [761, 0]
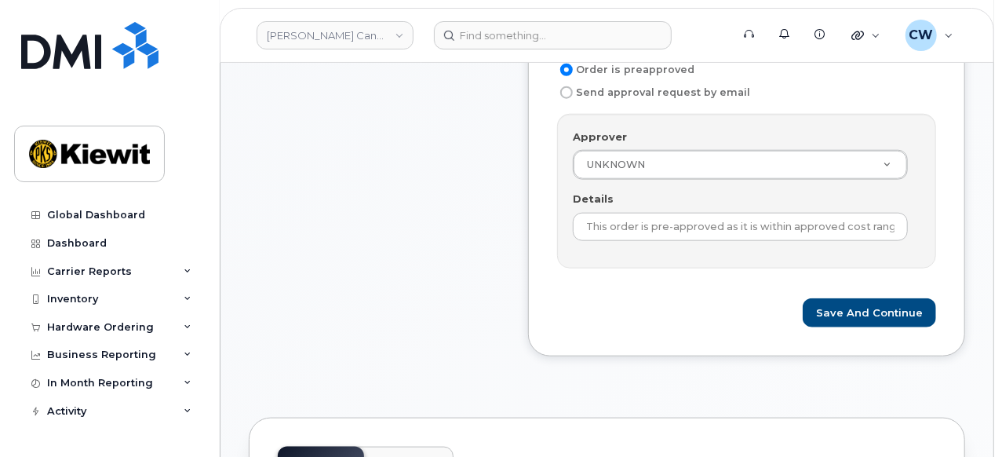
click at [627, 83] on label "Send approval request by email" at bounding box center [653, 92] width 193 height 19
click at [573, 86] on input "Send approval request by email" at bounding box center [566, 92] width 13 height 13
radio input "true"
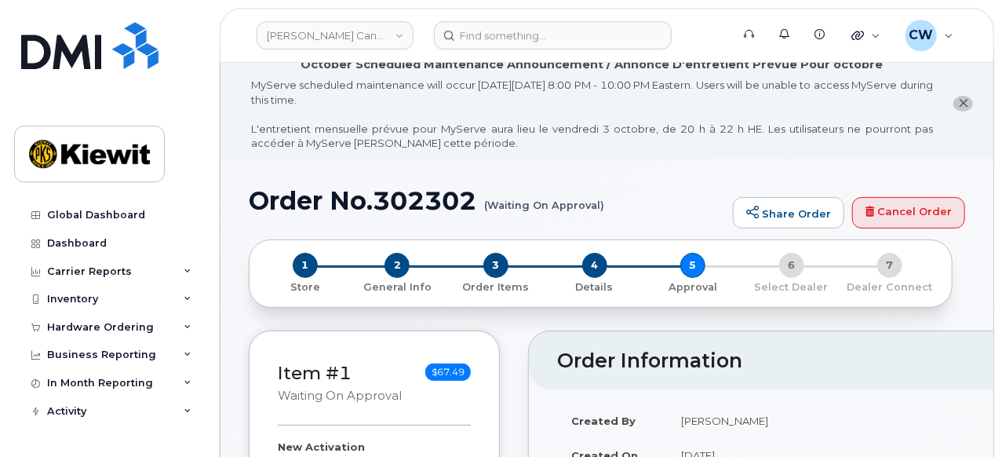
scroll to position [0, 0]
